Goal: Task Accomplishment & Management: Manage account settings

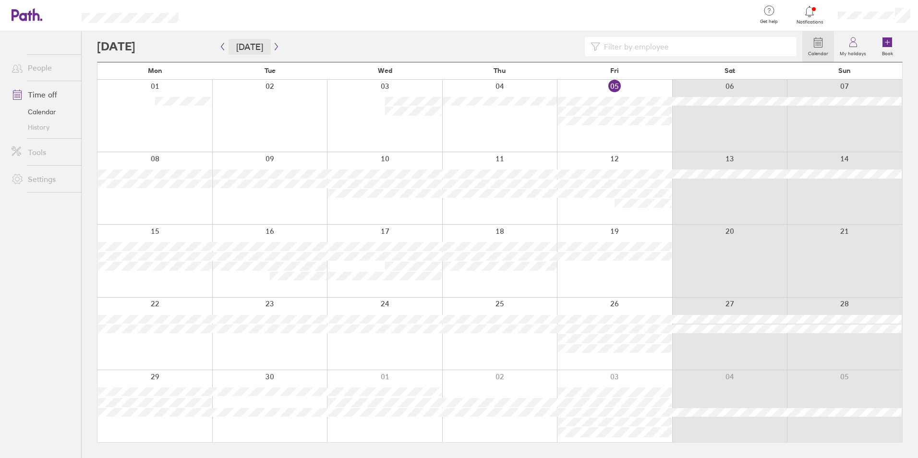
click at [259, 51] on button "[DATE]" at bounding box center [250, 47] width 42 height 16
